Goal: Book appointment/travel/reservation

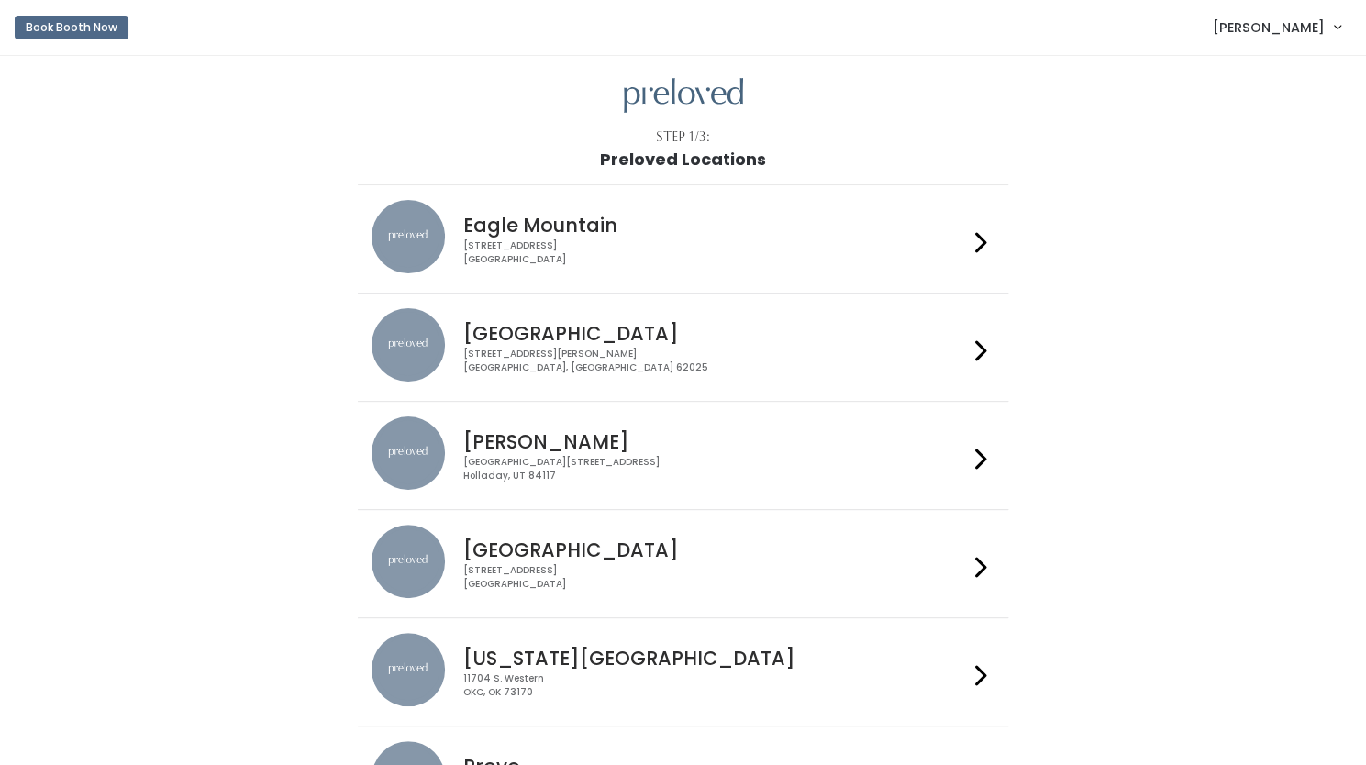
click at [552, 342] on h4 "[GEOGRAPHIC_DATA]" at bounding box center [715, 333] width 505 height 21
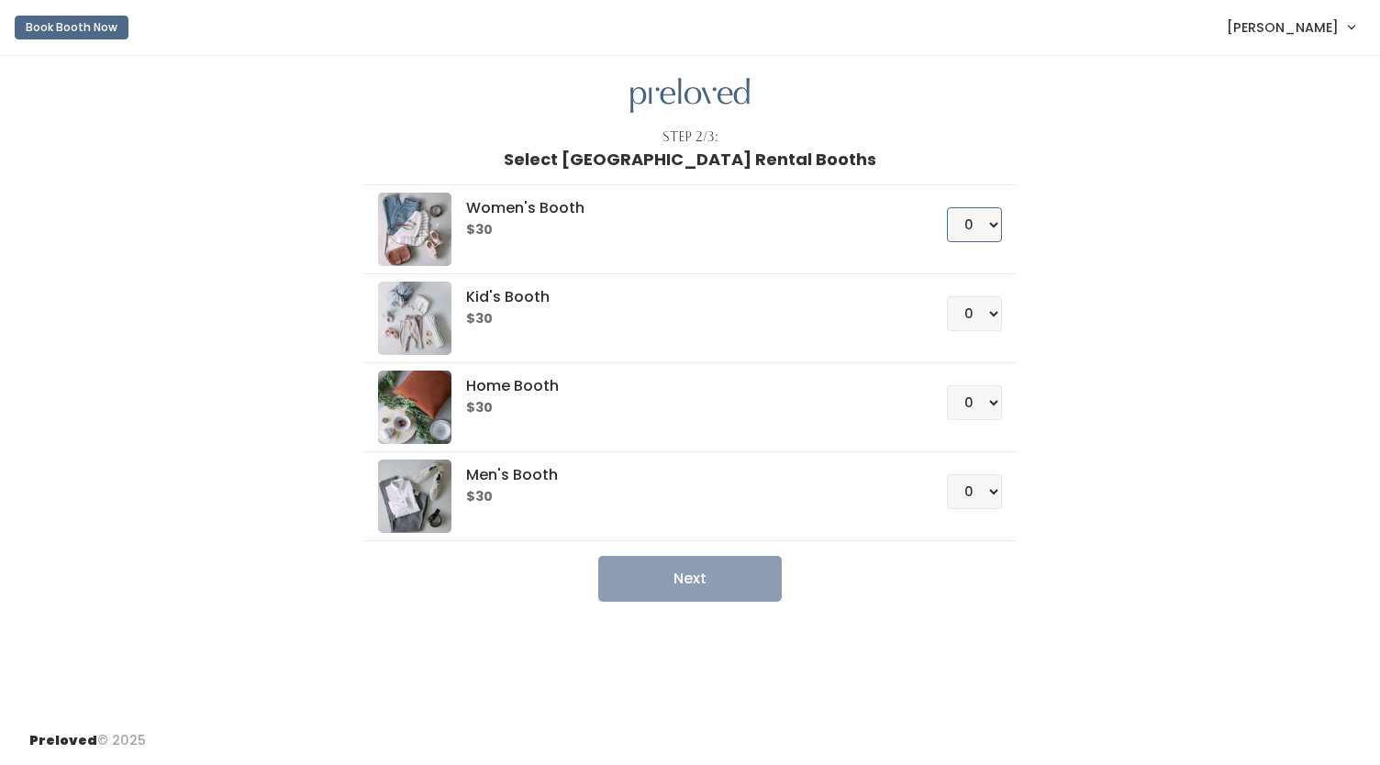
click at [994, 222] on select "0 1 2 3 4" at bounding box center [974, 224] width 55 height 35
select select "1"
click at [947, 207] on select "0 1 2 3 4" at bounding box center [974, 224] width 55 height 35
click at [686, 579] on button "Next" at bounding box center [690, 579] width 184 height 46
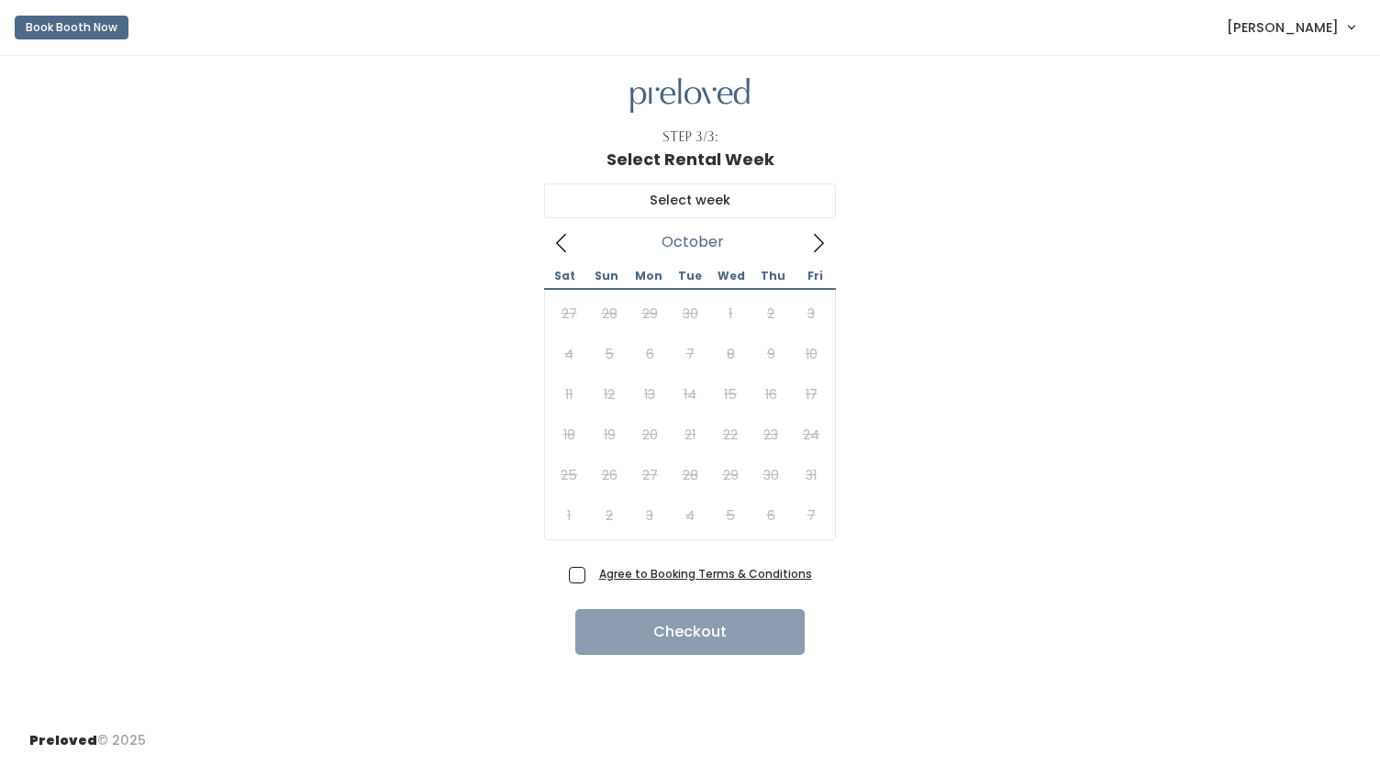
click at [821, 244] on icon at bounding box center [819, 243] width 10 height 18
click at [824, 240] on icon at bounding box center [818, 243] width 20 height 20
